Goal: Task Accomplishment & Management: Manage account settings

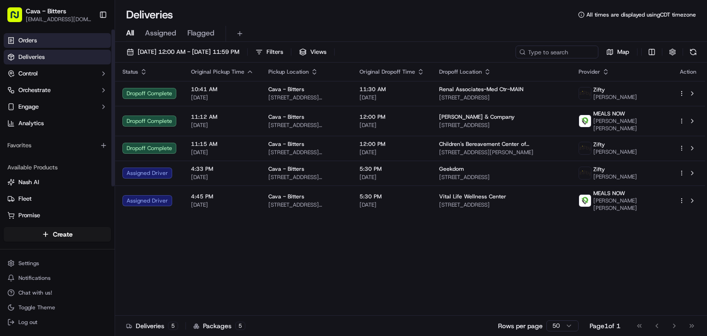
click at [47, 42] on link "Orders" at bounding box center [57, 40] width 107 height 15
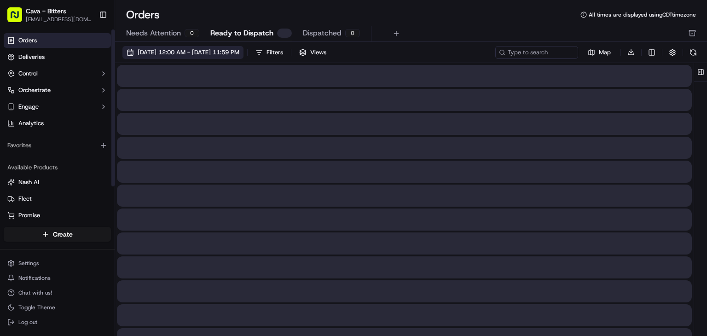
click at [203, 53] on span "[DATE] 12:00 AM - [DATE] 11:59 PM" at bounding box center [189, 52] width 102 height 8
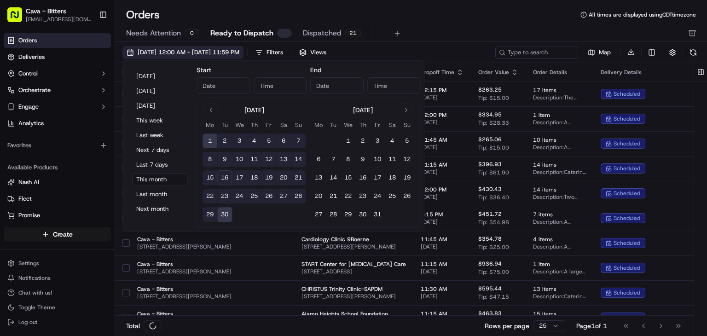
type input "[DATE]"
type input "12:00 AM"
type input "[DATE]"
type input "11:59 PM"
click at [238, 180] on button "17" at bounding box center [239, 177] width 15 height 15
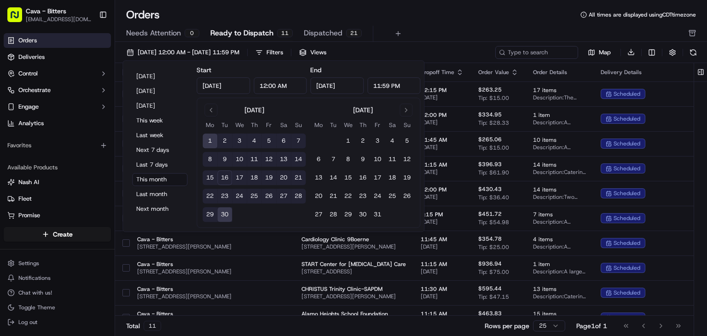
type input "[DATE]"
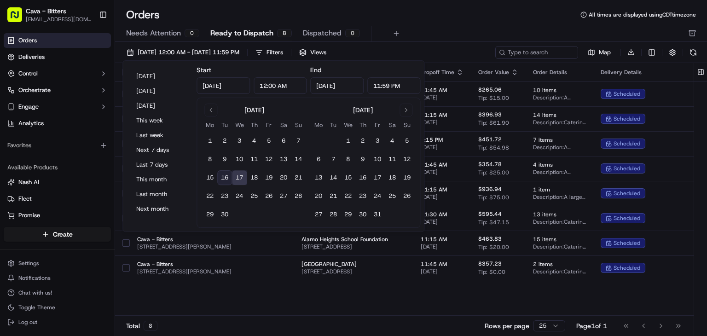
click at [433, 26] on div "Needs Attention 0 Ready to Dispatch 8 Dispatched 0" at bounding box center [404, 34] width 557 height 16
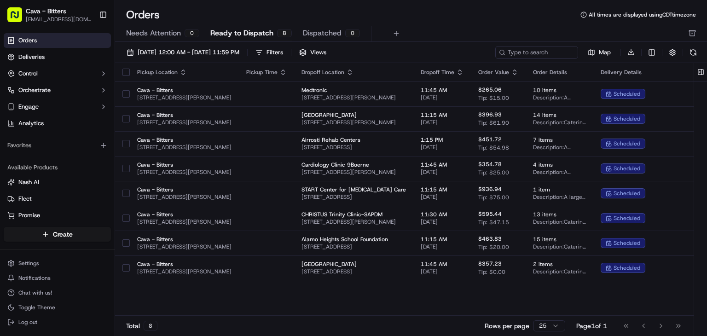
click at [123, 72] on button "button" at bounding box center [125, 72] width 7 height 7
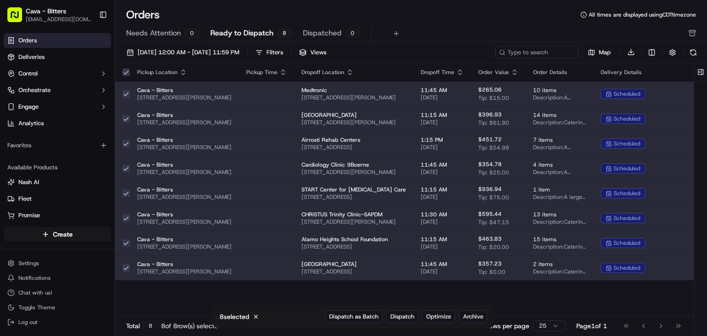
click at [127, 243] on button "button" at bounding box center [125, 242] width 7 height 7
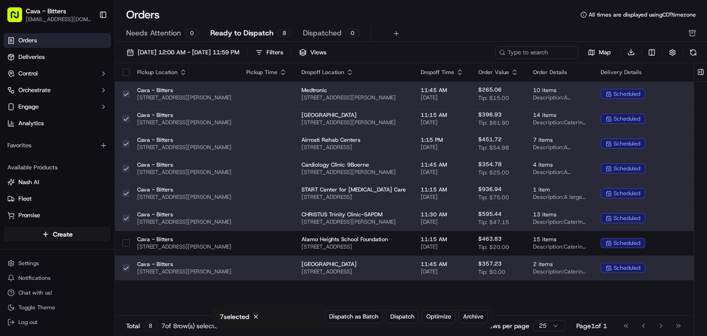
click at [122, 268] on button "button" at bounding box center [125, 267] width 7 height 7
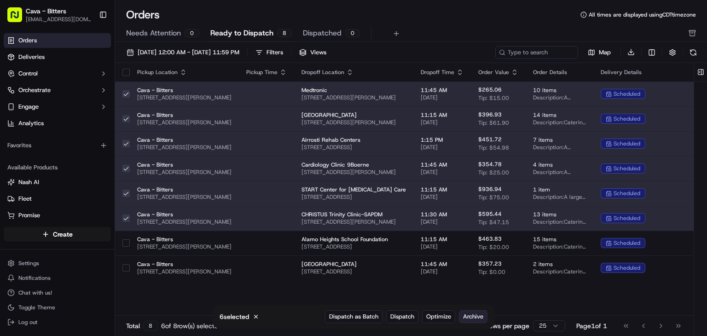
click at [472, 318] on span "Archive" at bounding box center [473, 317] width 20 height 8
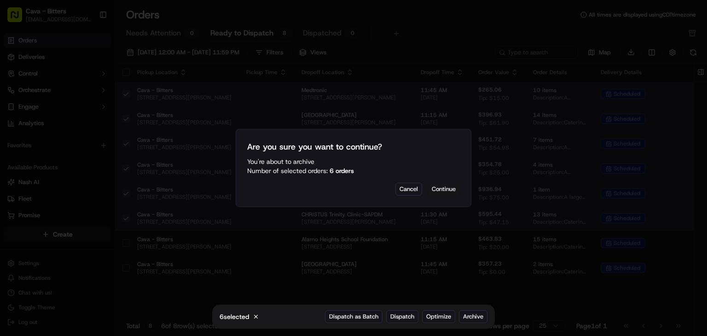
click at [442, 186] on button "Continue" at bounding box center [444, 189] width 32 height 13
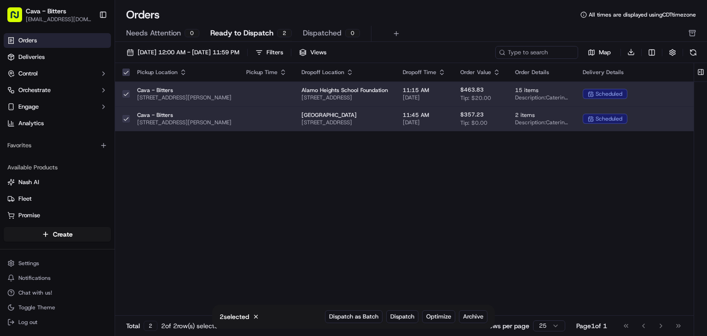
click at [217, 165] on div "Pickup Location Pickup Time Dropoff Location Dropoff Time Order Value Order Det…" at bounding box center [458, 189] width 686 height 253
click at [127, 73] on button "button" at bounding box center [125, 72] width 7 height 7
